Goal: Transaction & Acquisition: Purchase product/service

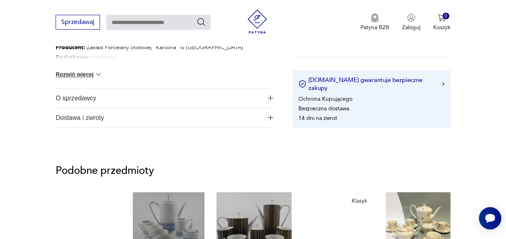
scroll to position [480, 0]
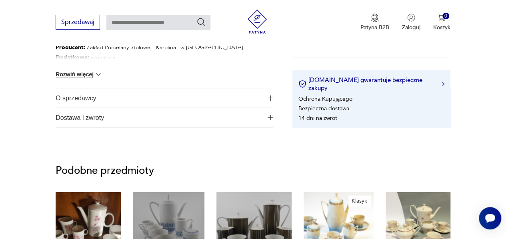
click at [271, 98] on img "button" at bounding box center [271, 98] width 6 height 6
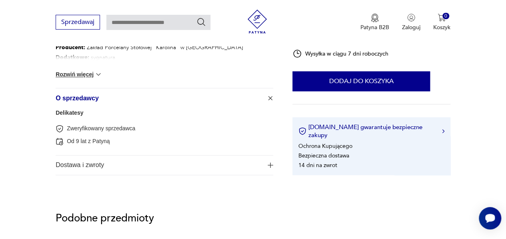
click at [270, 166] on img "button" at bounding box center [271, 165] width 6 height 6
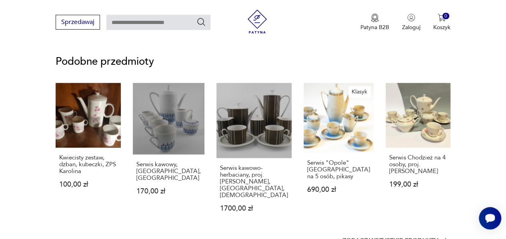
scroll to position [720, 0]
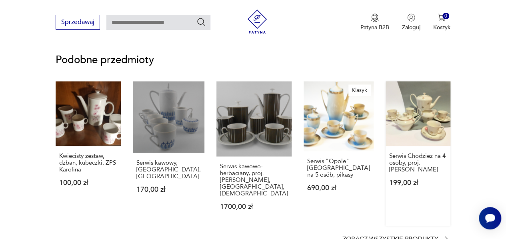
click at [414, 122] on link "Serwis Chodzież na 4 osoby, proj. [PERSON_NAME] 199,00 zł" at bounding box center [418, 153] width 65 height 144
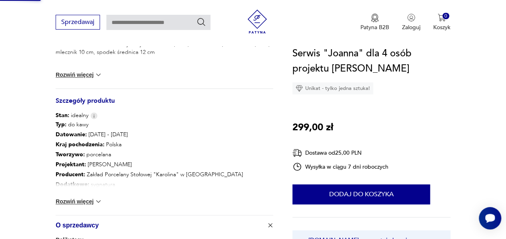
scroll to position [98, 0]
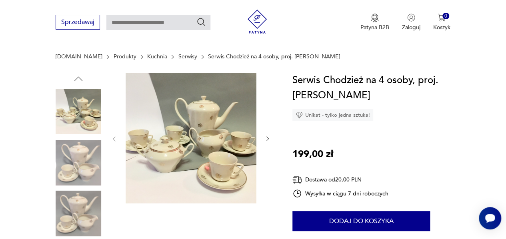
scroll to position [80, 0]
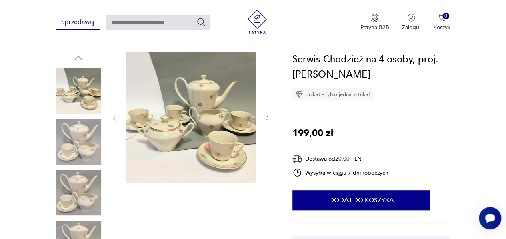
click at [96, 144] on img at bounding box center [79, 142] width 46 height 46
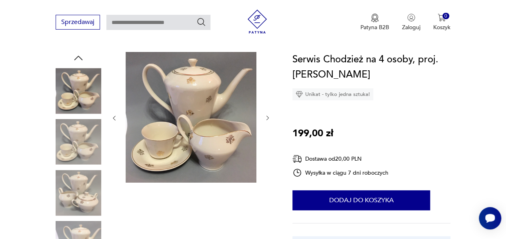
click at [82, 189] on img at bounding box center [79, 193] width 46 height 46
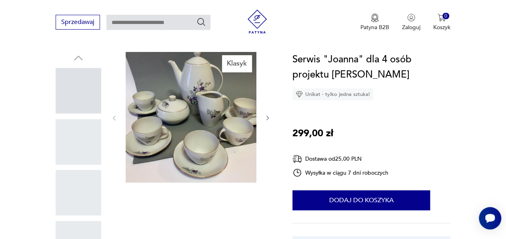
scroll to position [57, 0]
